Goal: Task Accomplishment & Management: Complete application form

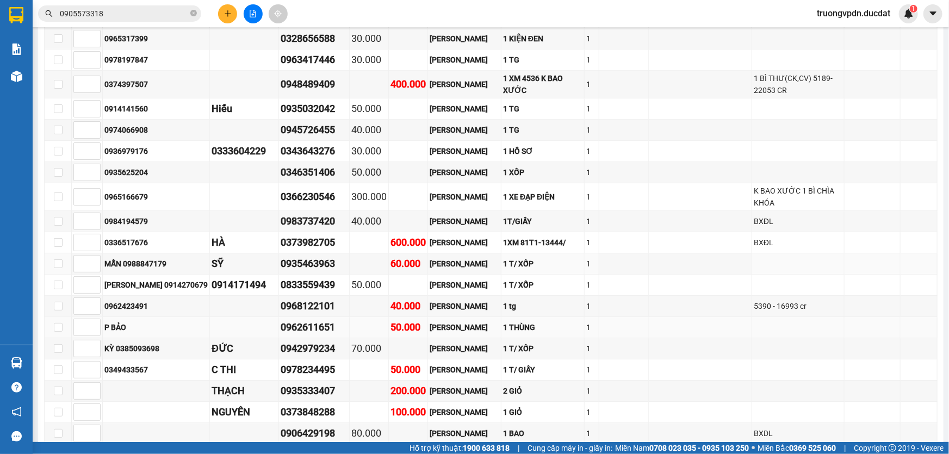
scroll to position [1769, 0]
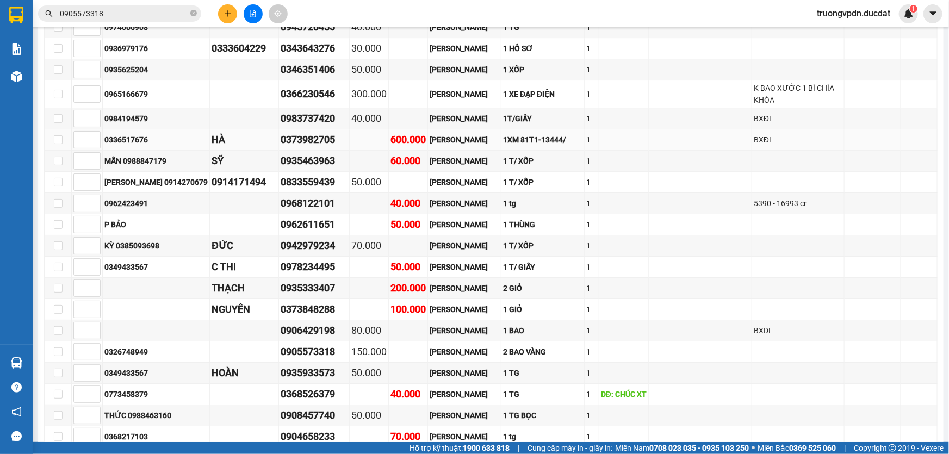
drag, startPoint x: 151, startPoint y: 90, endPoint x: 101, endPoint y: 91, distance: 50.0
click at [101, 129] on tr "0336517676 HÀ 0373982705 600.000 [GEOGRAPHIC_DATA] 1XM 81T1-13444/ 1 BXĐL" at bounding box center [491, 139] width 893 height 21
copy tr "0336517676"
drag, startPoint x: 334, startPoint y: 89, endPoint x: 272, endPoint y: 92, distance: 62.6
click at [272, 129] on tr "0336517676 HÀ 0373982705 600.000 [GEOGRAPHIC_DATA] 1XM 81T1-13444/ 1 BXĐL" at bounding box center [491, 139] width 893 height 21
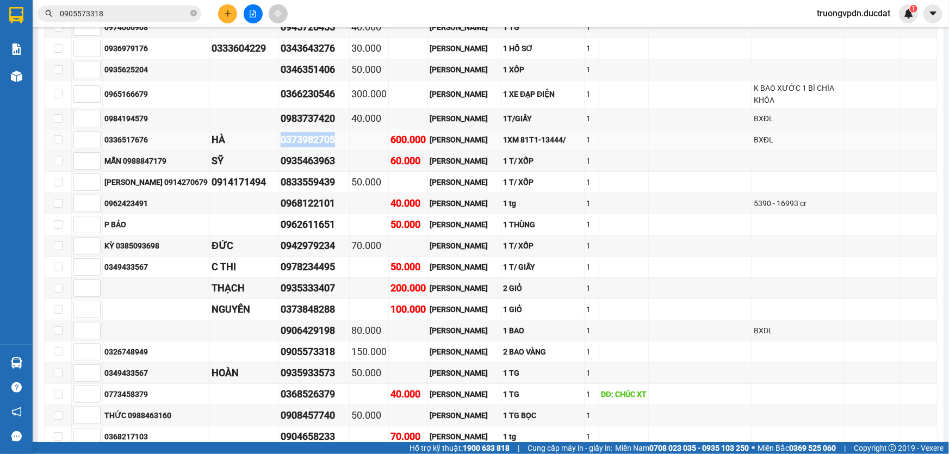
copy tr "HÀ 0373982705"
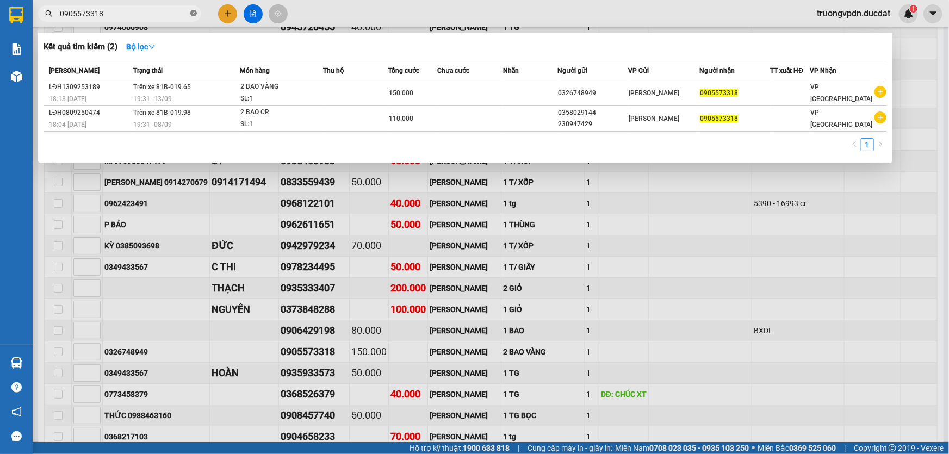
click at [190, 13] on icon "close-circle" at bounding box center [193, 13] width 7 height 7
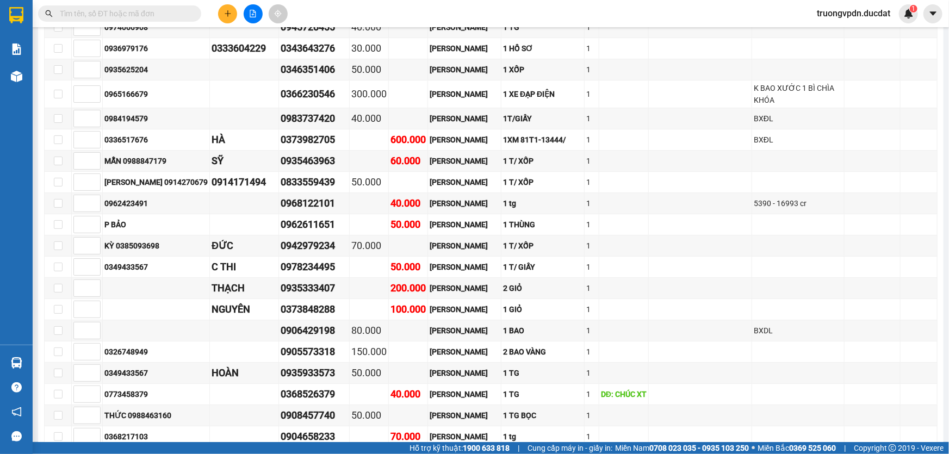
paste input "0373982705"
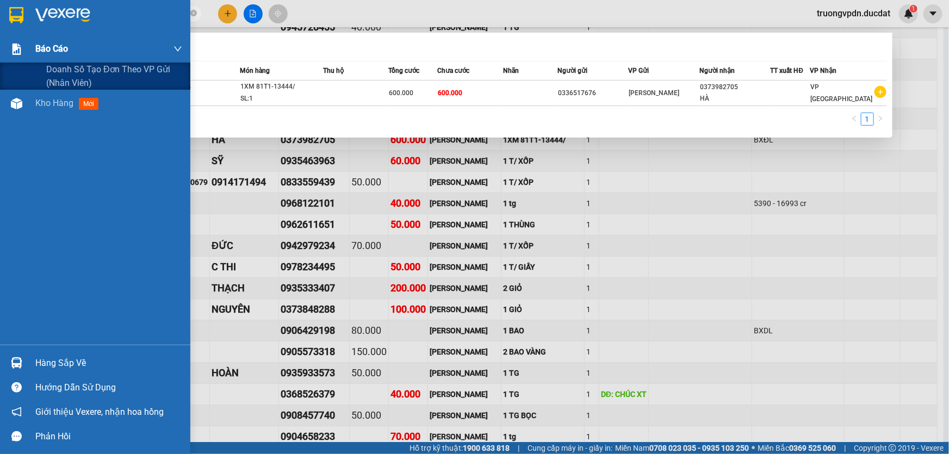
drag, startPoint x: 77, startPoint y: 14, endPoint x: 0, endPoint y: 40, distance: 81.0
click at [0, 40] on section "Kết quả tìm kiếm ( 1 ) Bộ lọc Mã ĐH Trạng thái Món hàng Thu hộ Tổng cước Chưa c…" at bounding box center [474, 227] width 949 height 454
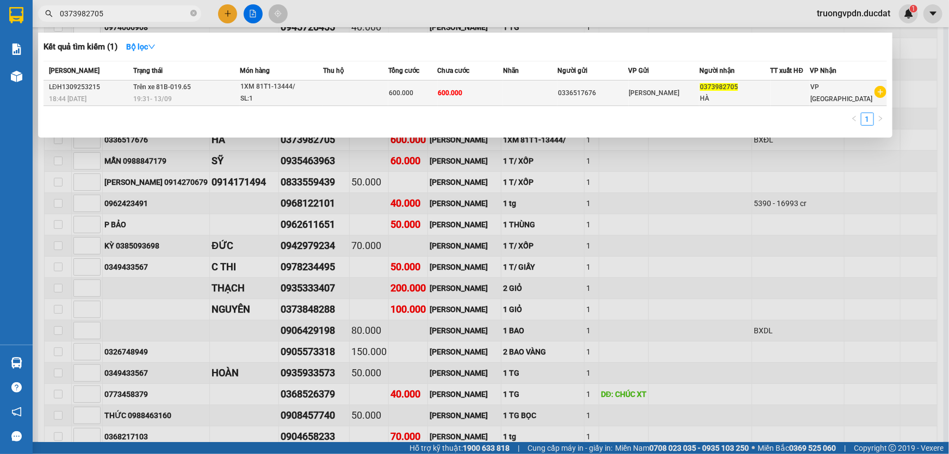
type input "0373982705"
click at [376, 92] on td at bounding box center [355, 93] width 65 height 26
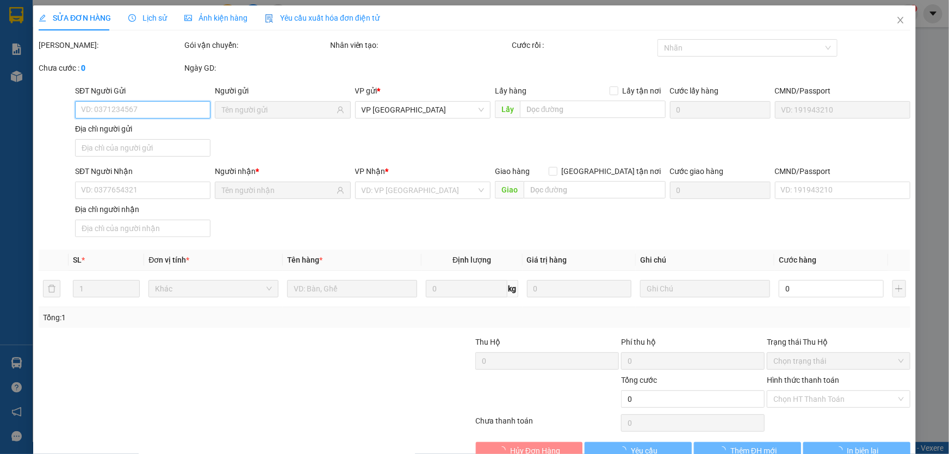
type input "0336517676"
type input "0373982705"
type input "HÀ"
type input "600.000"
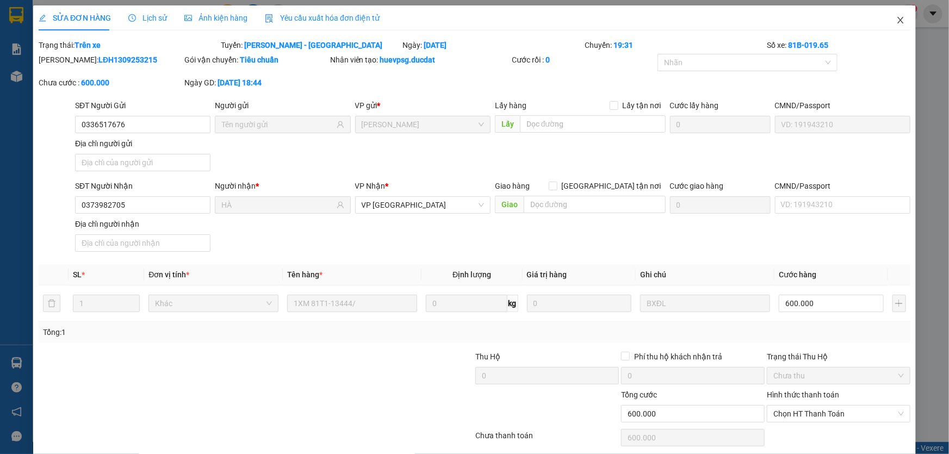
click at [896, 19] on icon "close" at bounding box center [900, 20] width 9 height 9
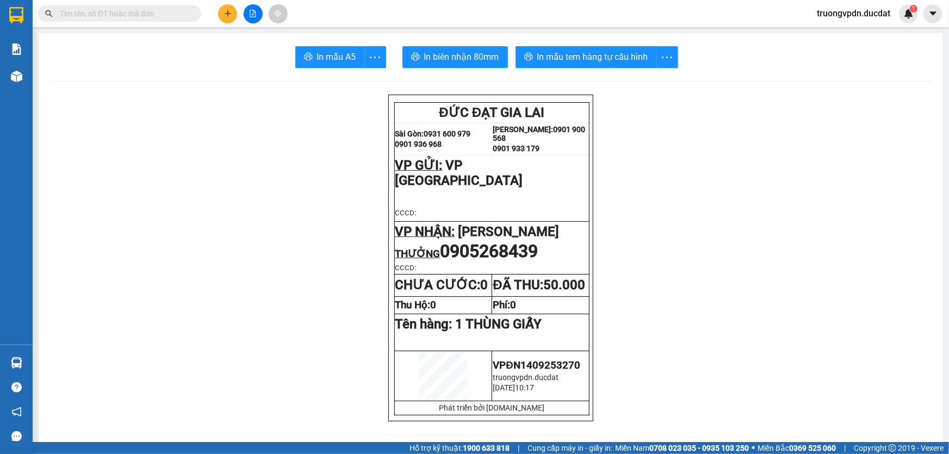
click at [230, 13] on icon "plus" at bounding box center [228, 14] width 8 height 8
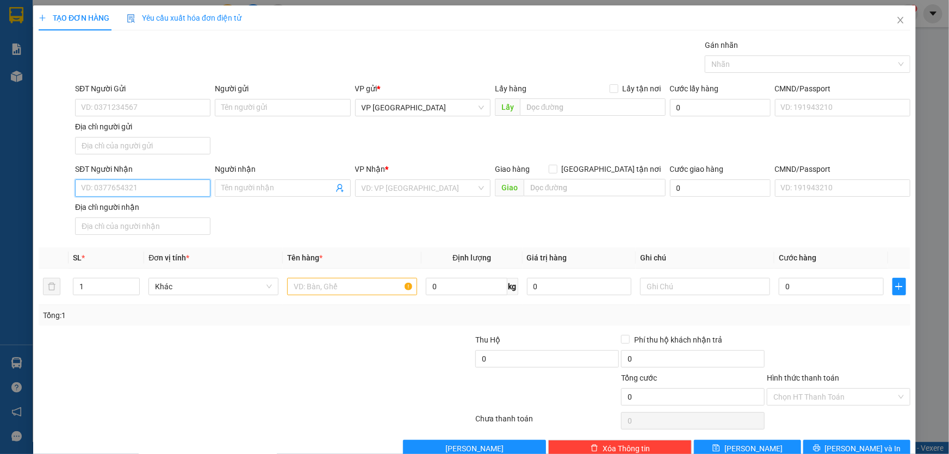
click at [156, 188] on input "SĐT Người Nhận" at bounding box center [142, 187] width 135 height 17
paste input "0336517676"
drag, startPoint x: 99, startPoint y: 188, endPoint x: 0, endPoint y: 229, distance: 107.9
click at [0, 229] on div "TẠO ĐƠN HÀNG Yêu cầu xuất hóa đơn điện tử Transit Pickup Surcharge Ids Transit …" at bounding box center [474, 227] width 949 height 454
click at [172, 188] on input "0336517676" at bounding box center [142, 187] width 135 height 17
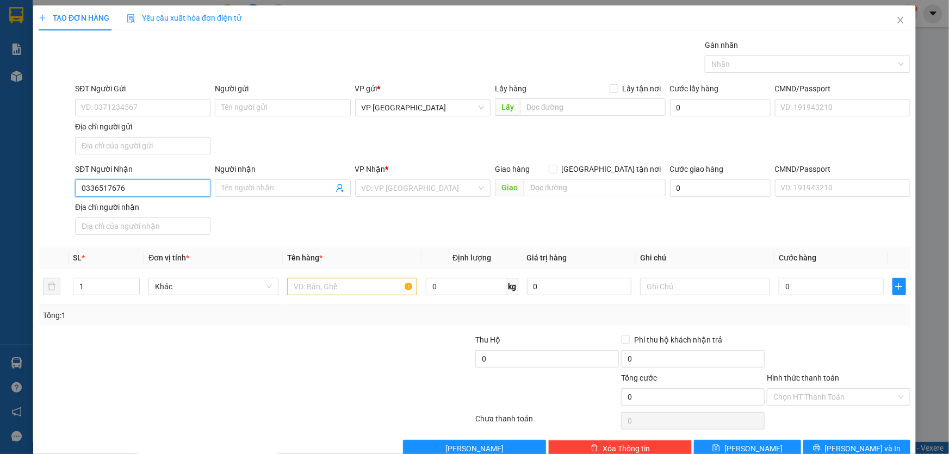
type input "0336517676"
click at [120, 108] on input "SĐT Người Gửi" at bounding box center [142, 107] width 135 height 17
type input "0373892705"
click at [422, 180] on input "search" at bounding box center [418, 188] width 115 height 16
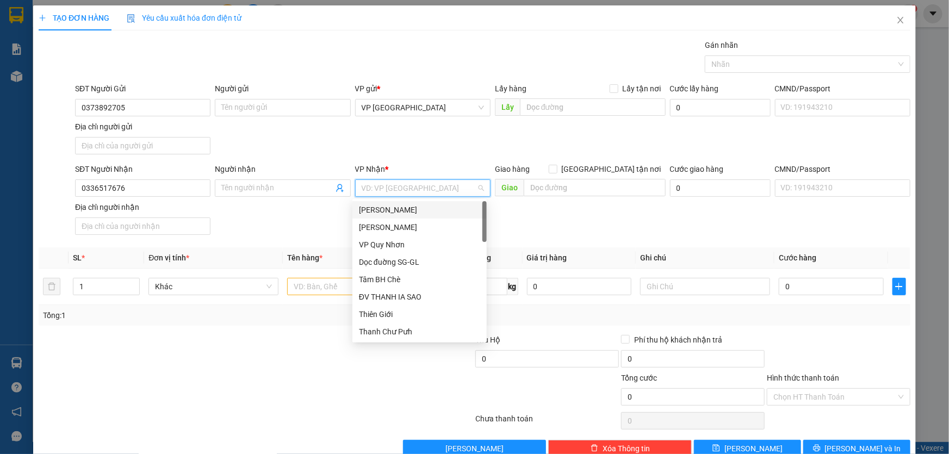
drag, startPoint x: 385, startPoint y: 212, endPoint x: 352, endPoint y: 307, distance: 100.9
click at [385, 212] on div "[PERSON_NAME]" at bounding box center [419, 210] width 121 height 12
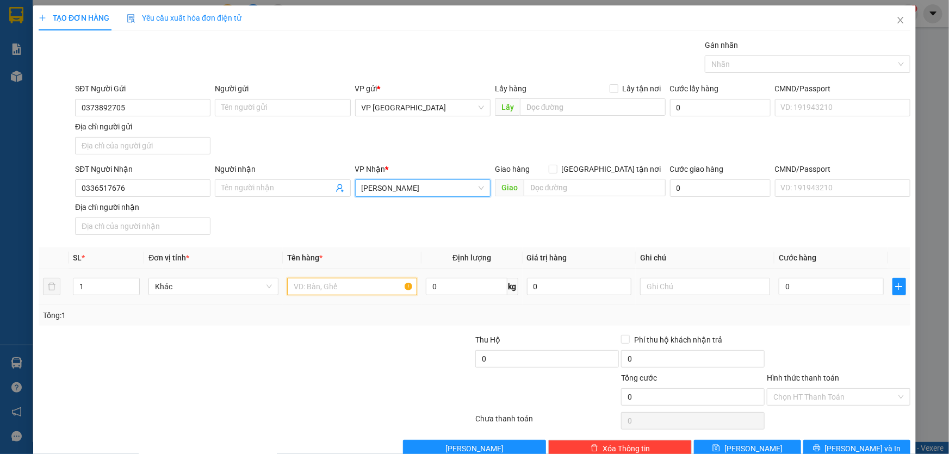
click at [335, 286] on input "text" at bounding box center [352, 286] width 130 height 17
type input "1 XM 81AA-06449 + CV CK"
type input "3"
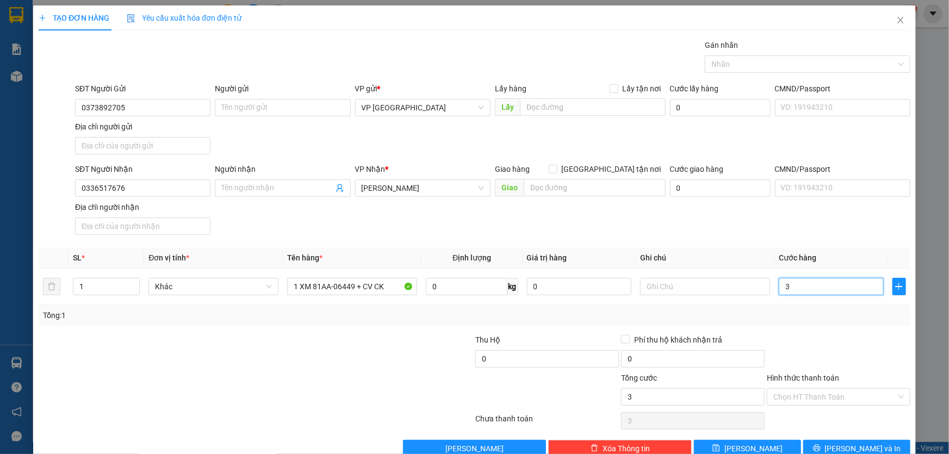
type input "35"
type input "350"
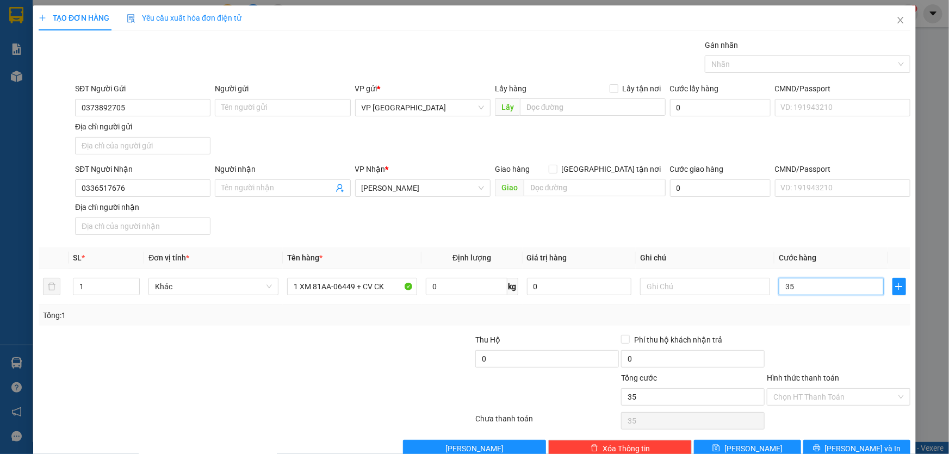
type input "350"
type input "3.500"
type input "35.000"
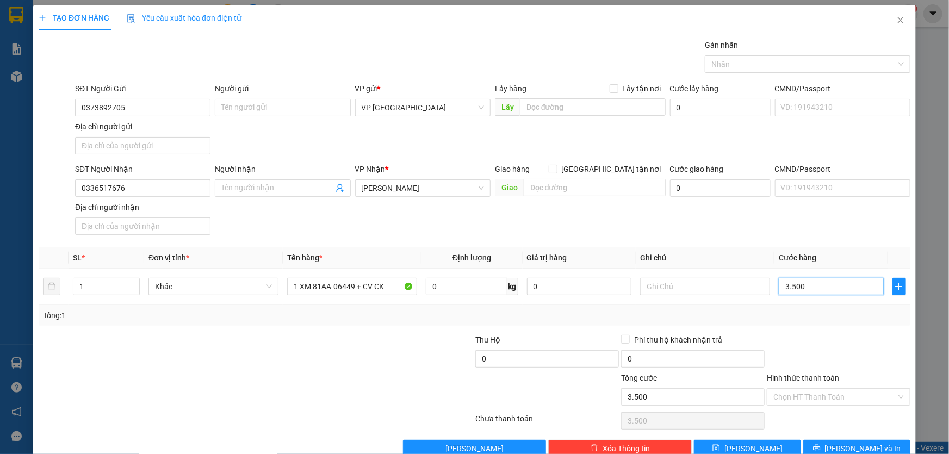
type input "35.000"
type input "350.000"
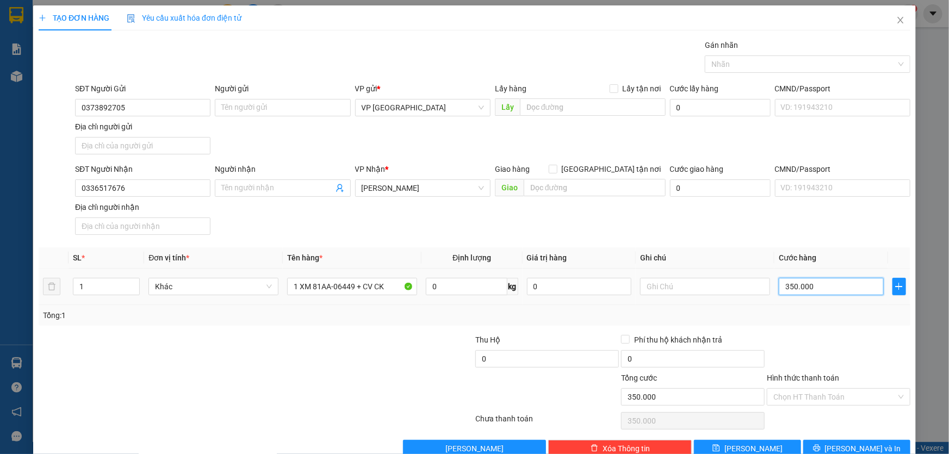
type input "350.000"
click at [683, 276] on div at bounding box center [705, 287] width 130 height 22
click at [675, 289] on input "text" at bounding box center [705, 286] width 130 height 17
type input "CC"
click at [827, 442] on button "Lưu và In" at bounding box center [856, 448] width 107 height 17
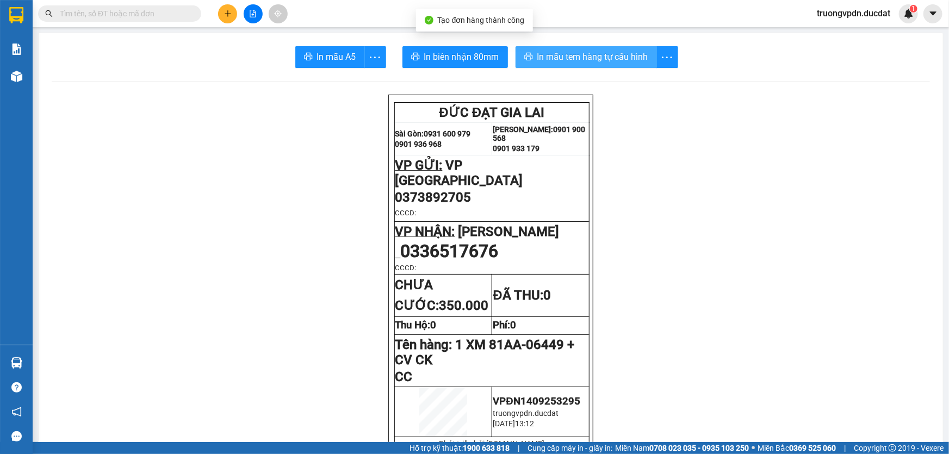
click at [626, 58] on span "In mẫu tem hàng tự cấu hình" at bounding box center [592, 57] width 111 height 14
